Goal: Check status: Check status

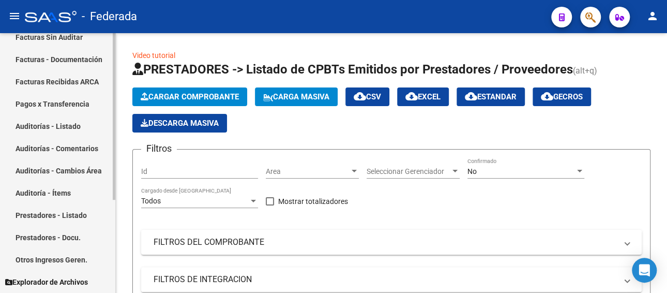
scroll to position [41, 0]
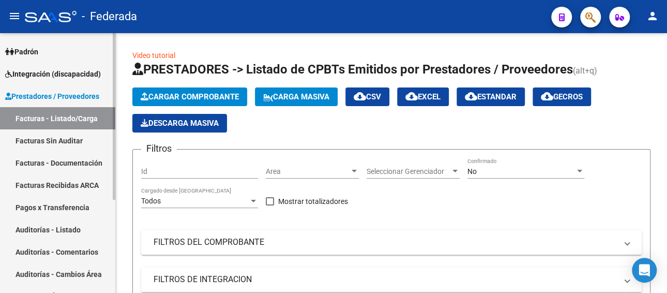
click at [70, 74] on span "Integración (discapacidad)" at bounding box center [53, 73] width 96 height 11
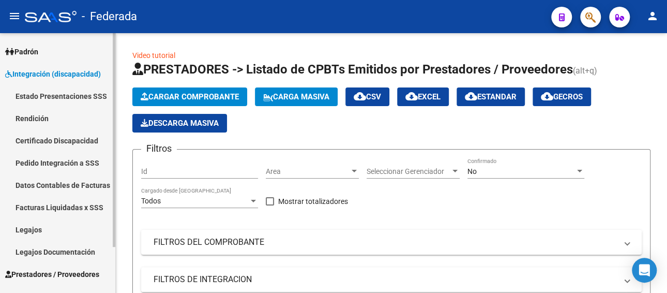
click at [68, 157] on link "Pedido Integración a SSS" at bounding box center [57, 163] width 115 height 22
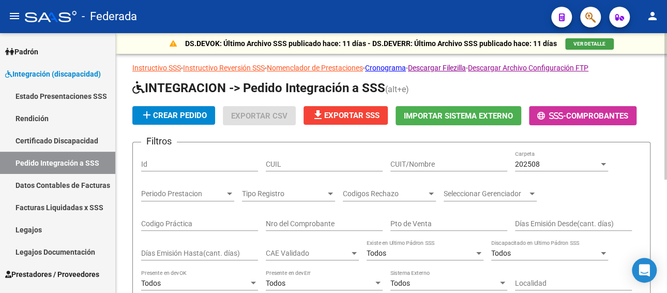
click at [320, 160] on input "CUIL" at bounding box center [324, 164] width 117 height 9
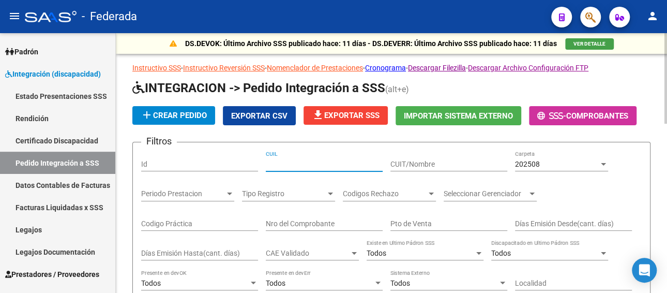
paste input "27576106691"
type input "27576106691"
click at [534, 161] on span "202508" at bounding box center [527, 164] width 25 height 8
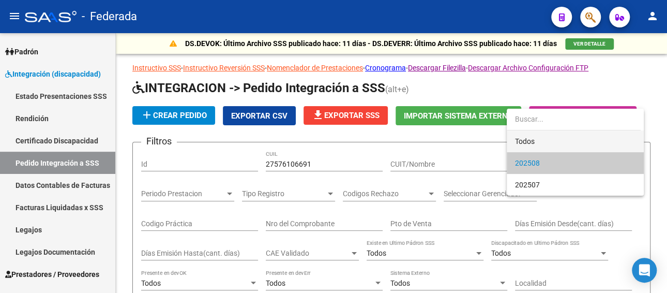
click at [529, 131] on span "Todos" at bounding box center [575, 141] width 121 height 22
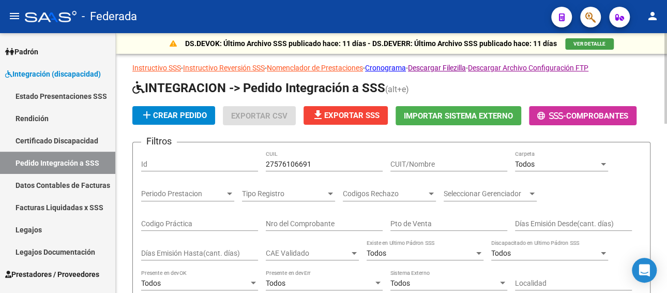
click at [529, 137] on app-list-header "INTEGRACION -> Pedido Integración a SSS (alt+e) add Crear Pedido Exportar CSV f…" at bounding box center [391, 236] width 518 height 313
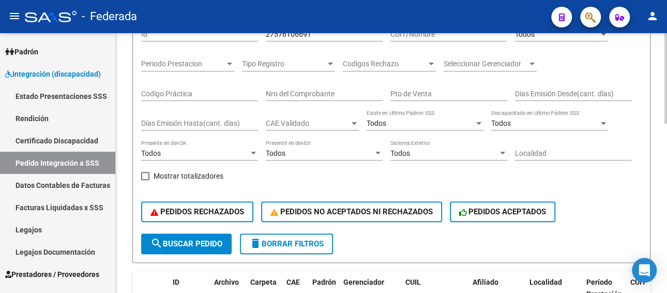
scroll to position [207, 0]
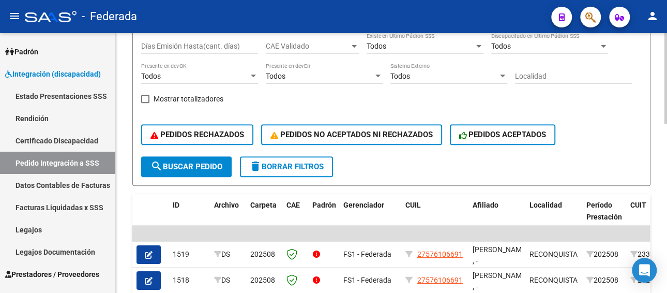
click at [180, 170] on span "search Buscar Pedido" at bounding box center [187, 166] width 72 height 9
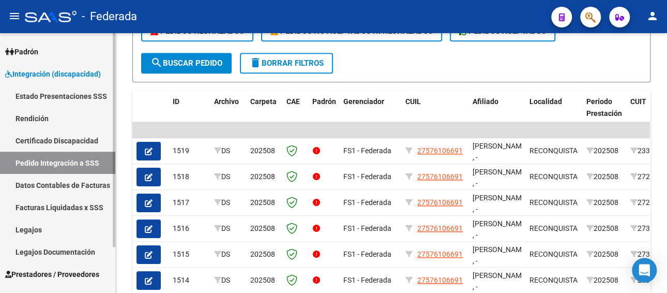
scroll to position [55, 0]
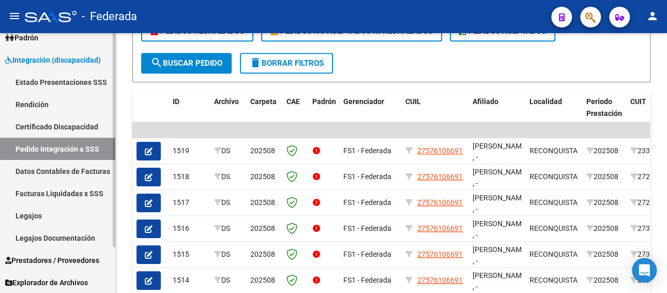
click at [34, 214] on link "Legajos" at bounding box center [57, 215] width 115 height 22
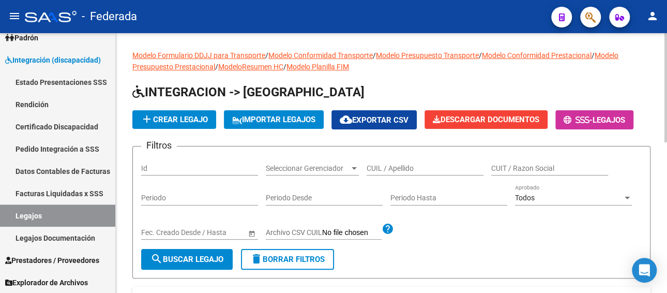
click at [391, 164] on input "CUIL / Apellido" at bounding box center [425, 168] width 117 height 9
paste input "RUFINI BRUNA"
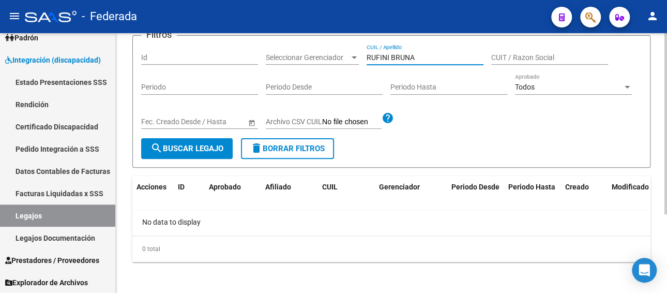
scroll to position [112, 0]
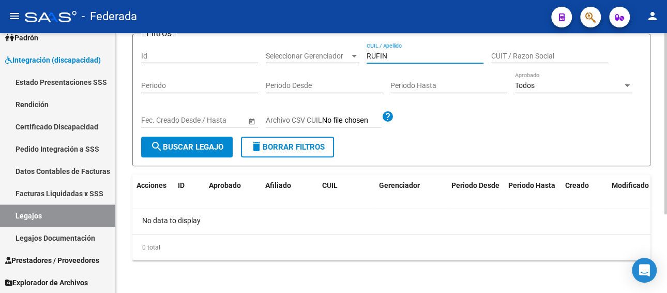
type input "RUFIN"
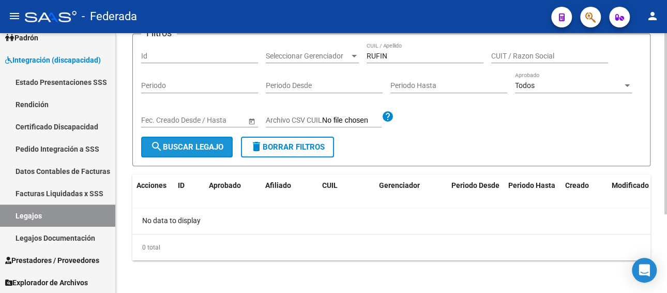
click at [174, 143] on span "search Buscar Legajo" at bounding box center [187, 146] width 73 height 9
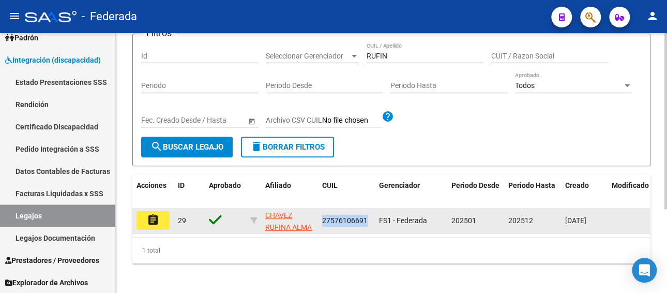
drag, startPoint x: 320, startPoint y: 223, endPoint x: 367, endPoint y: 222, distance: 47.1
click at [367, 222] on datatable-body-cell "27576106691" at bounding box center [346, 220] width 57 height 25
copy span "27576106691"
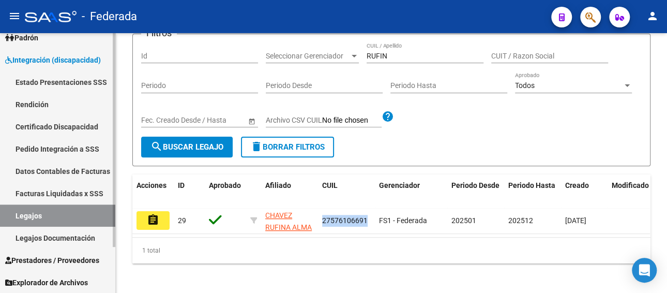
click at [31, 193] on link "Facturas Liquidadas x SSS" at bounding box center [57, 193] width 115 height 22
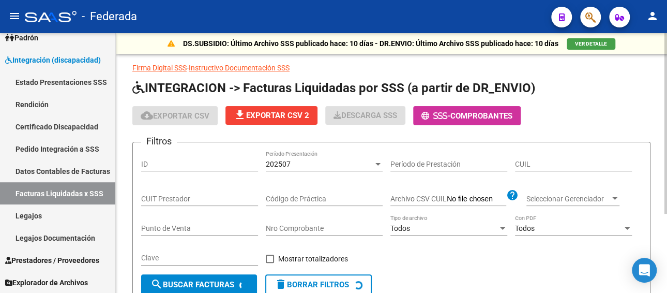
click at [297, 163] on div "202507" at bounding box center [320, 164] width 108 height 9
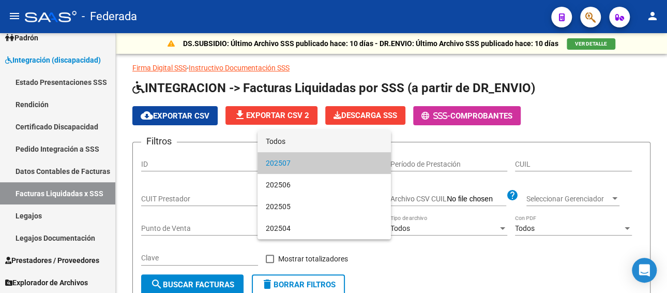
click at [297, 140] on span "Todos" at bounding box center [324, 141] width 117 height 22
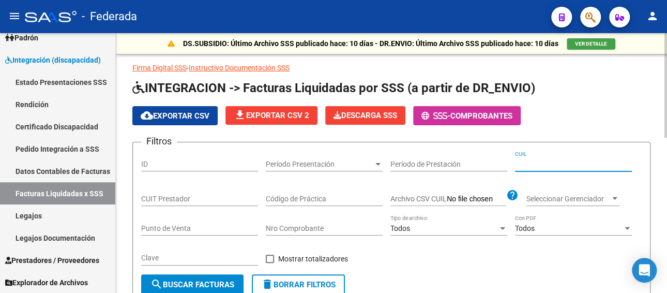
click at [535, 167] on input "CUIL" at bounding box center [573, 164] width 117 height 9
paste input "27-57610669-1"
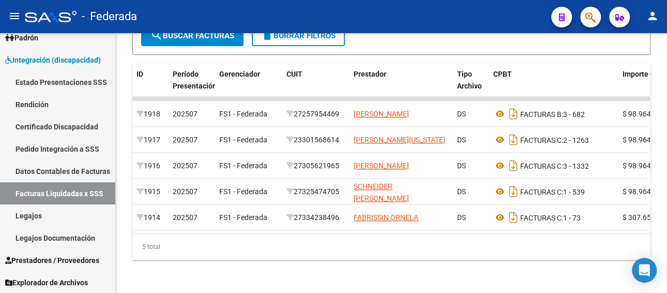
type input "27-57610669-1"
click at [50, 213] on link "Legajos" at bounding box center [57, 215] width 115 height 22
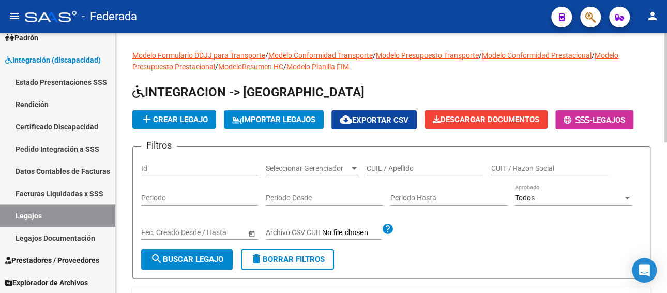
click at [388, 166] on input "CUIL / Apellido" at bounding box center [425, 168] width 117 height 9
paste input "VOUILLOUD CATALINA 184"
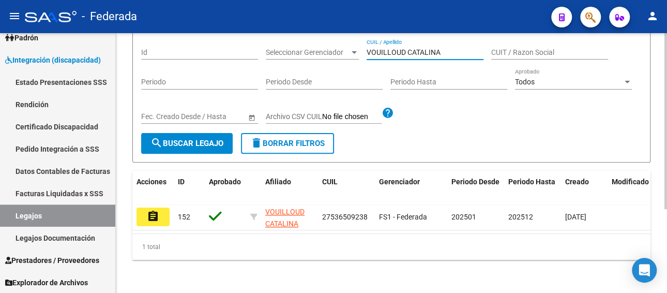
scroll to position [124, 0]
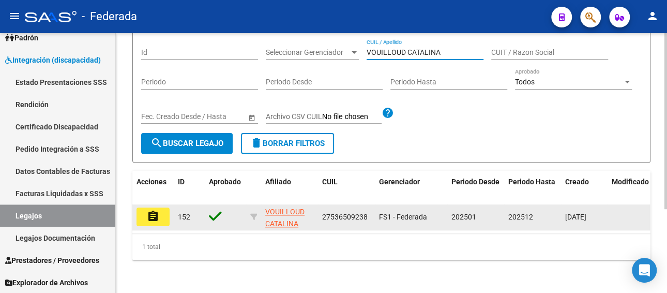
type input "VOUILLOUD CATALINA"
drag, startPoint x: 323, startPoint y: 206, endPoint x: 376, endPoint y: 207, distance: 52.8
click at [376, 207] on div "assignment 152 VOUILLOUD CATALINA 27536509238 FS1 - Federada 202501 202512 [DAT…" at bounding box center [483, 217] width 703 height 26
copy span "27536509238"
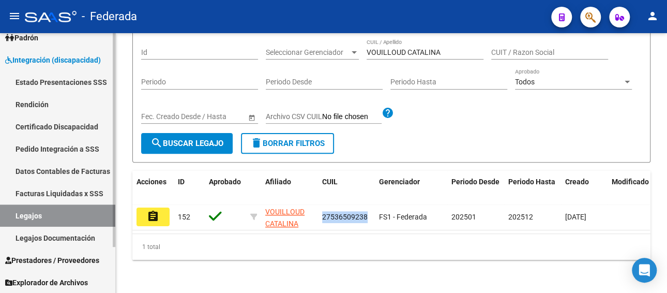
click at [74, 193] on link "Facturas Liquidadas x SSS" at bounding box center [57, 193] width 115 height 22
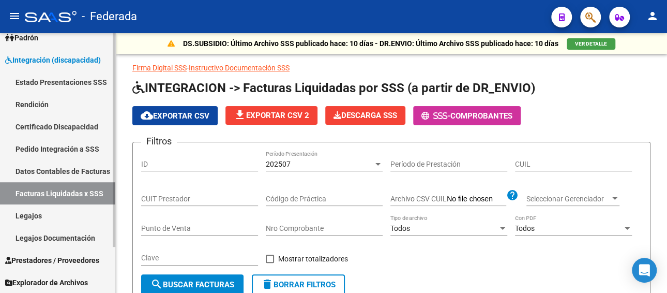
click at [78, 145] on link "Pedido Integración a SSS" at bounding box center [57, 149] width 115 height 22
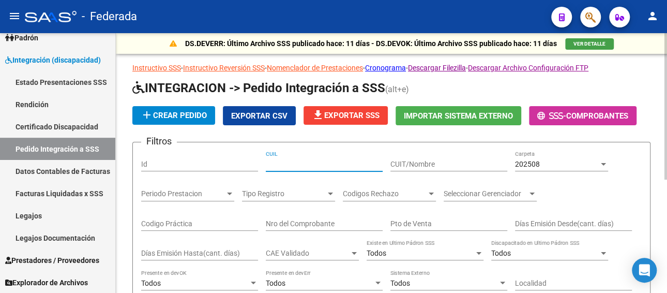
click at [302, 163] on input "CUIL" at bounding box center [324, 164] width 117 height 9
paste input "27536509238"
type input "27536509238"
click at [543, 162] on div "202508" at bounding box center [557, 164] width 84 height 9
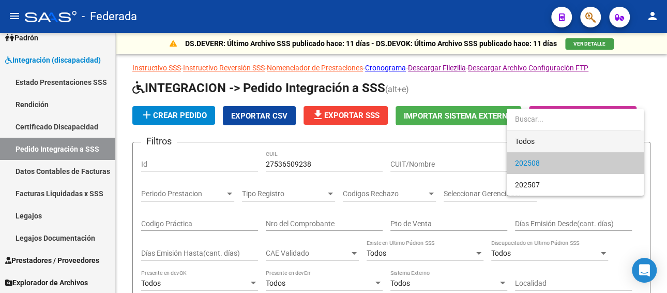
click at [531, 144] on span "Todos" at bounding box center [575, 141] width 121 height 22
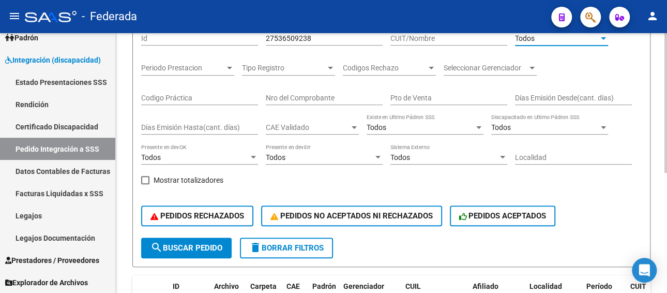
scroll to position [155, 0]
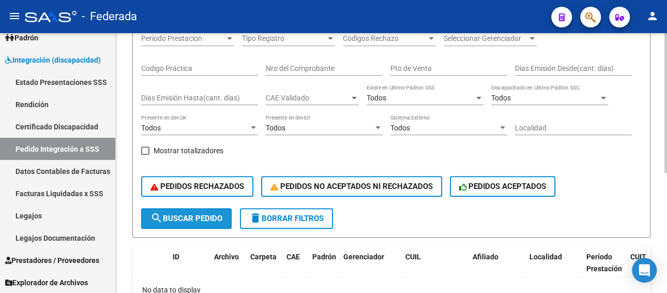
click at [188, 219] on span "search Buscar Pedido" at bounding box center [187, 218] width 72 height 9
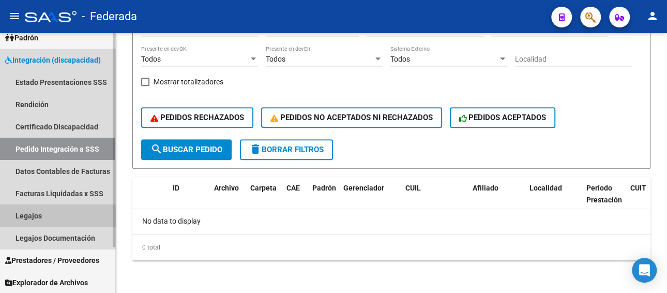
click at [36, 216] on link "Legajos" at bounding box center [57, 215] width 115 height 22
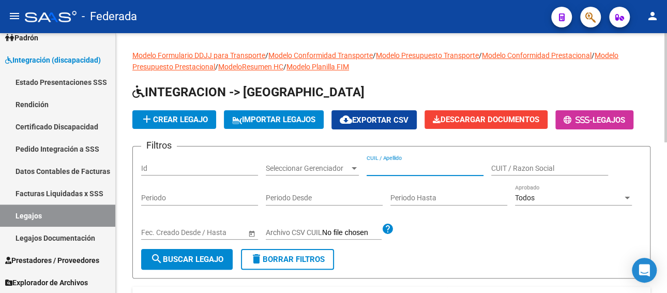
click at [403, 166] on input "CUIL / Apellido" at bounding box center [425, 168] width 117 height 9
paste input "[PERSON_NAME]"
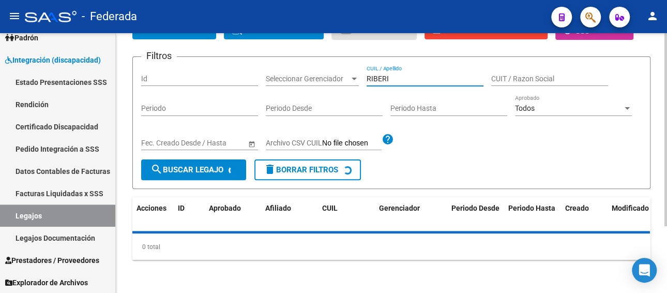
scroll to position [103, 0]
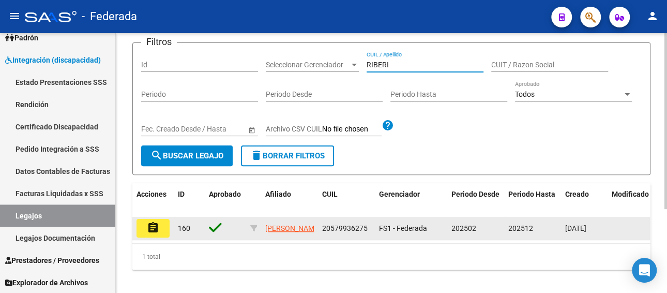
type input "RIBERI"
drag, startPoint x: 320, startPoint y: 229, endPoint x: 371, endPoint y: 229, distance: 51.7
click at [371, 229] on datatable-body-cell "20579936275" at bounding box center [346, 228] width 57 height 23
copy span "20579936275"
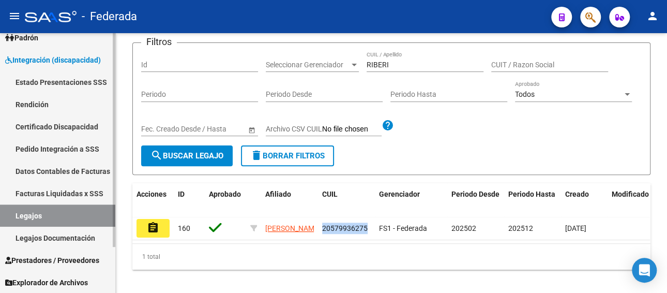
click at [64, 152] on link "Pedido Integración a SSS" at bounding box center [57, 149] width 115 height 22
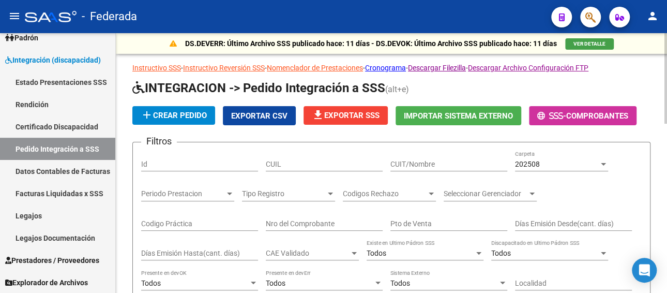
click at [319, 158] on div "CUIL" at bounding box center [324, 161] width 117 height 21
paste input "20579936275"
type input "20579936275"
click at [561, 160] on div "202508" at bounding box center [557, 164] width 84 height 9
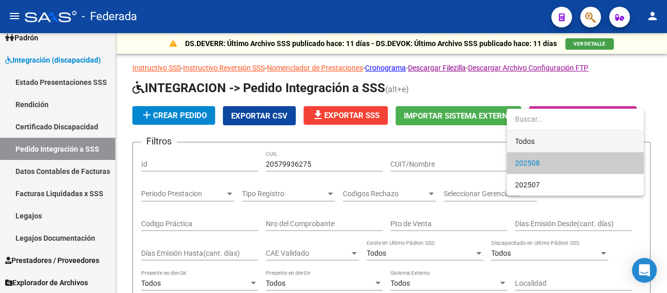
click at [540, 144] on span "Todos" at bounding box center [575, 141] width 121 height 22
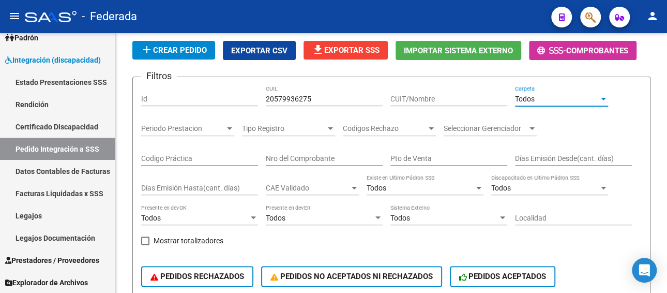
scroll to position [103, 0]
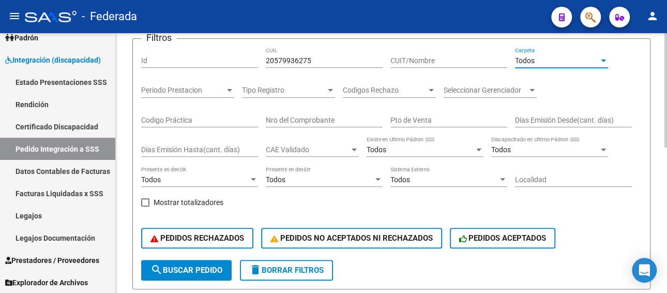
click at [186, 271] on span "search Buscar Pedido" at bounding box center [187, 269] width 72 height 9
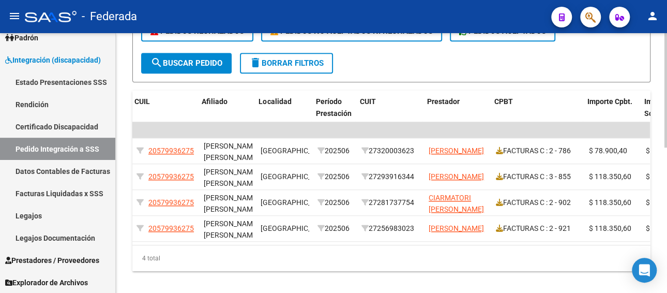
scroll to position [0, 310]
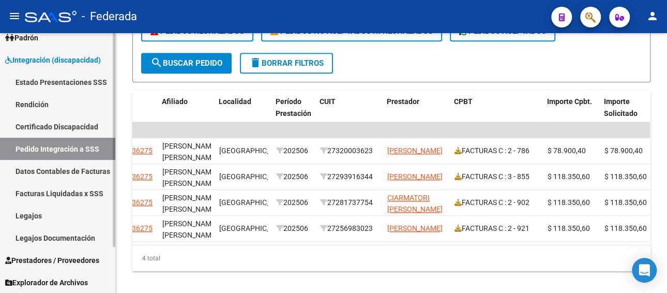
click at [79, 184] on link "Facturas Liquidadas x SSS" at bounding box center [57, 193] width 115 height 22
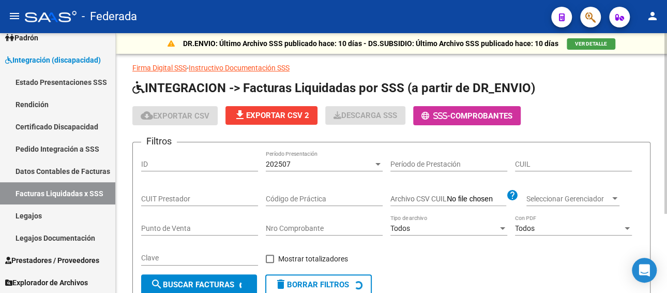
click at [294, 165] on div "202507" at bounding box center [320, 164] width 108 height 9
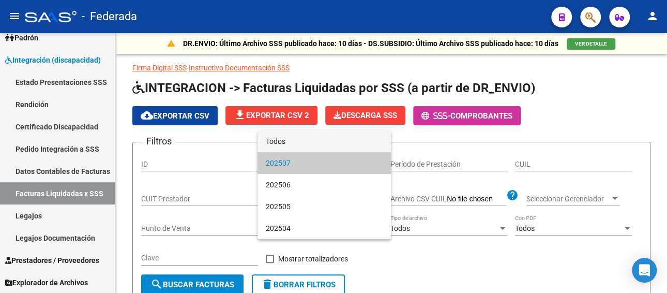
click at [293, 143] on span "Todos" at bounding box center [324, 141] width 117 height 22
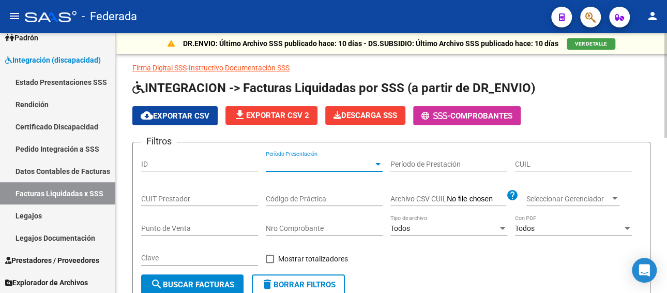
click at [581, 164] on input "CUIL" at bounding box center [573, 164] width 117 height 9
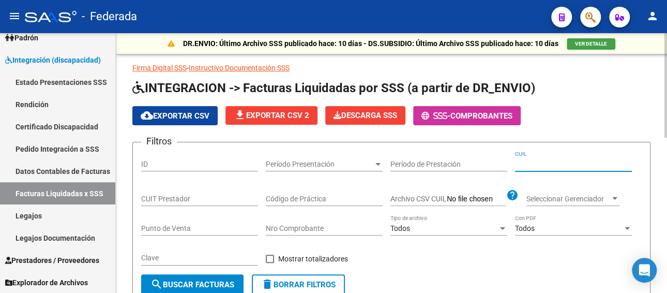
paste input "20-57993627-5"
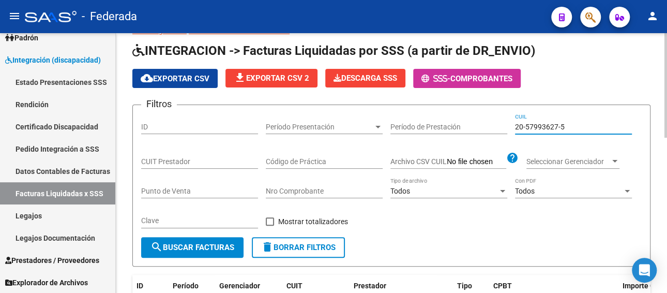
scroll to position [52, 0]
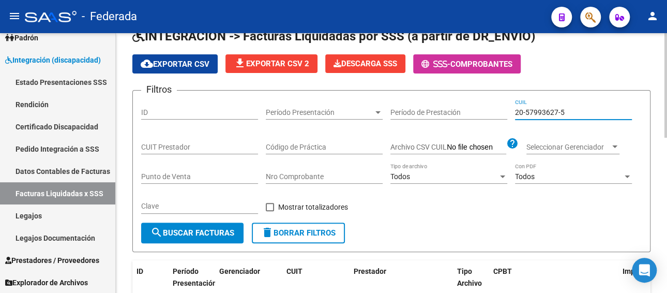
type input "20-57993627-5"
click at [222, 232] on span "search Buscar Facturas" at bounding box center [193, 232] width 84 height 9
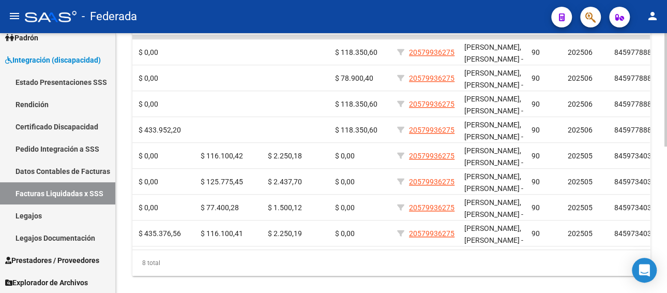
scroll to position [0, 641]
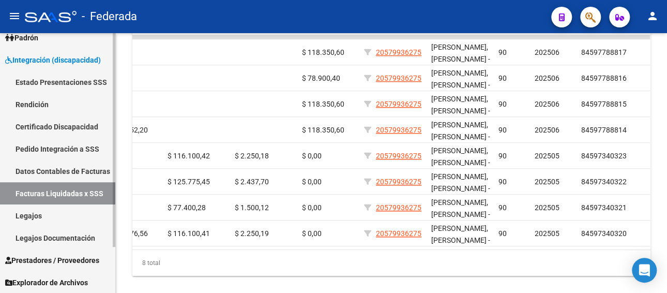
click at [44, 219] on link "Legajos" at bounding box center [57, 215] width 115 height 22
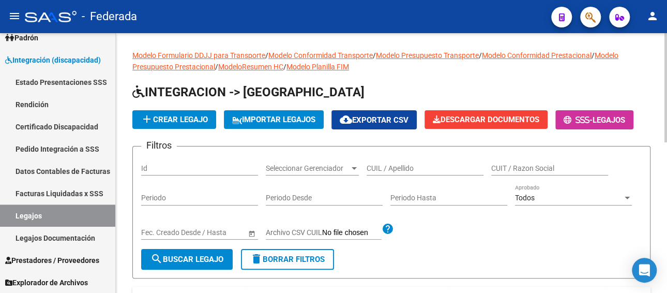
click at [389, 166] on input "CUIL / Apellido" at bounding box center [425, 168] width 117 height 9
paste input "[PERSON_NAME]"
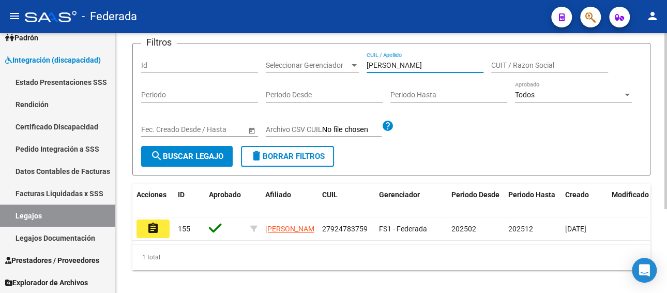
scroll to position [103, 0]
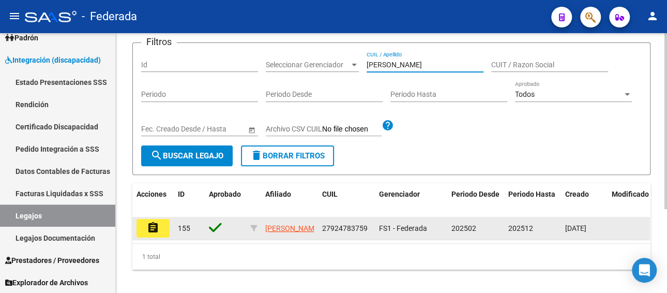
type input "[PERSON_NAME]"
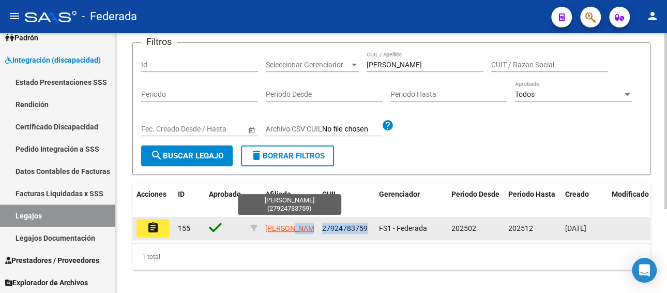
drag, startPoint x: 367, startPoint y: 229, endPoint x: 312, endPoint y: 229, distance: 54.8
click at [312, 229] on div "assignment 155 [PERSON_NAME] 27924783759 FS1 - Federada 202502 202512 [DATE]" at bounding box center [483, 228] width 703 height 23
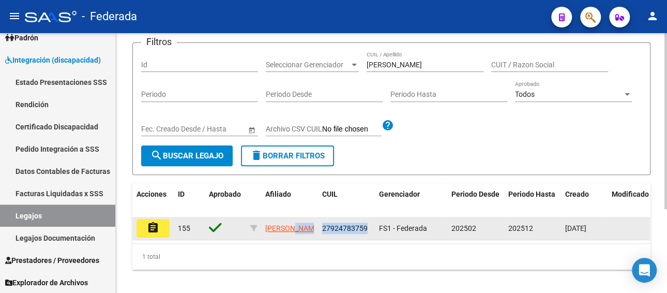
click at [317, 228] on datatable-body-cell "[PERSON_NAME]" at bounding box center [289, 228] width 57 height 23
drag, startPoint x: 317, startPoint y: 228, endPoint x: 364, endPoint y: 228, distance: 47.1
click at [364, 228] on div "assignment 155 [PERSON_NAME] 27924783759 FS1 - Federada 202502 202512 [DATE]" at bounding box center [483, 228] width 703 height 23
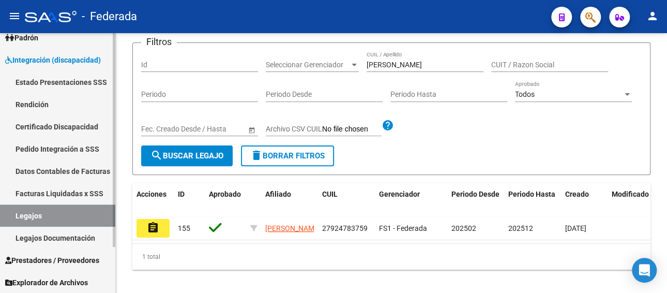
click at [70, 193] on link "Facturas Liquidadas x SSS" at bounding box center [57, 193] width 115 height 22
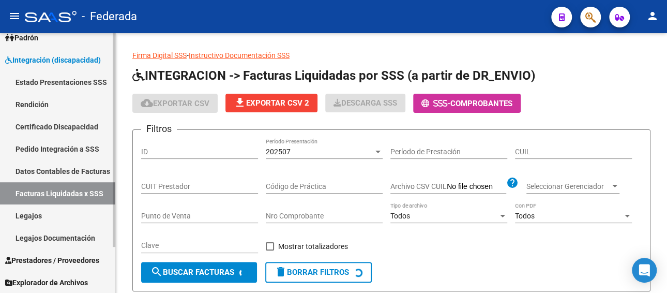
click at [73, 148] on link "Pedido Integración a SSS" at bounding box center [57, 149] width 115 height 22
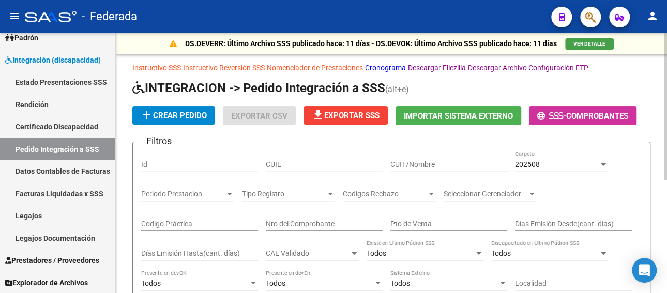
click at [298, 160] on input "CUIL" at bounding box center [324, 164] width 117 height 9
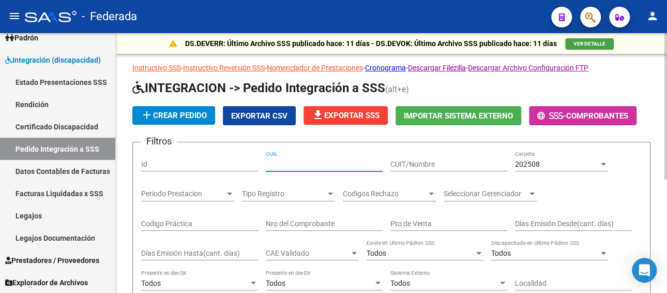
paste input "27924783759"
type input "27924783759"
click at [522, 164] on span "202508" at bounding box center [527, 164] width 25 height 8
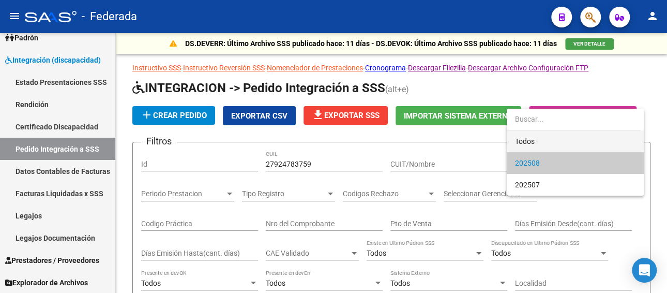
click at [522, 143] on span "Todos" at bounding box center [575, 141] width 121 height 22
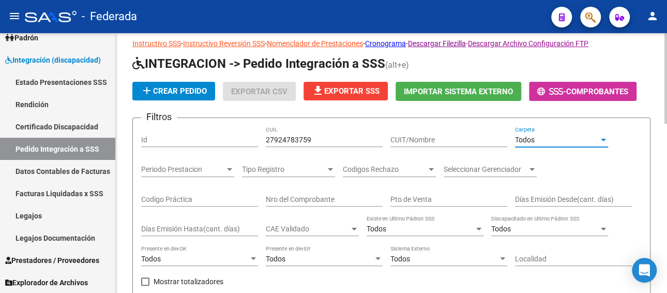
scroll to position [155, 0]
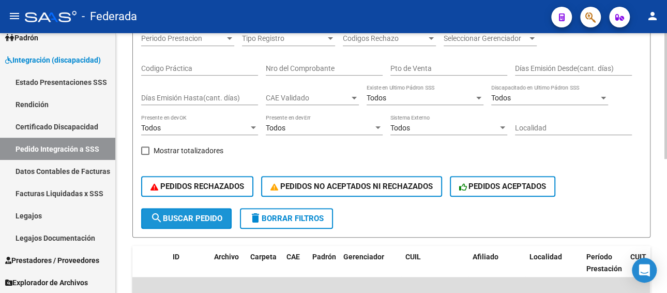
click at [177, 215] on span "search Buscar Pedido" at bounding box center [187, 218] width 72 height 9
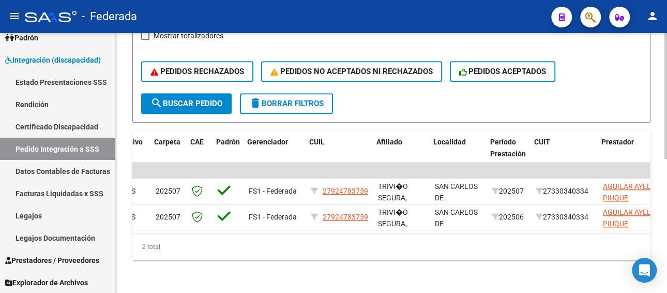
scroll to position [0, 114]
